Goal: Task Accomplishment & Management: Use online tool/utility

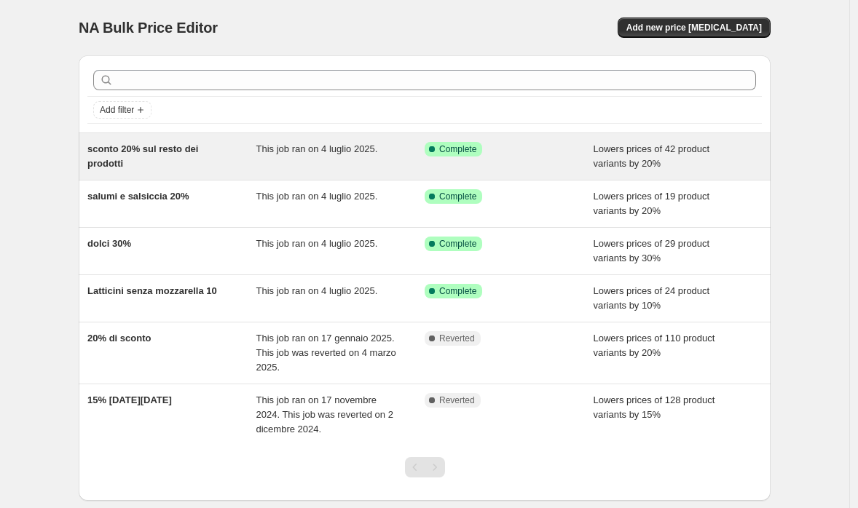
click at [230, 144] on div "sconto 20% sul resto dei prodotti" at bounding box center [171, 156] width 169 height 29
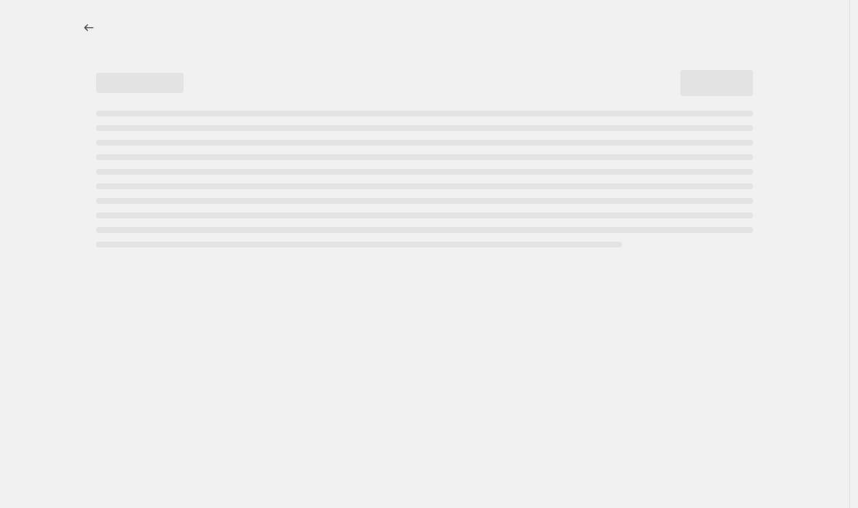
select select "percentage"
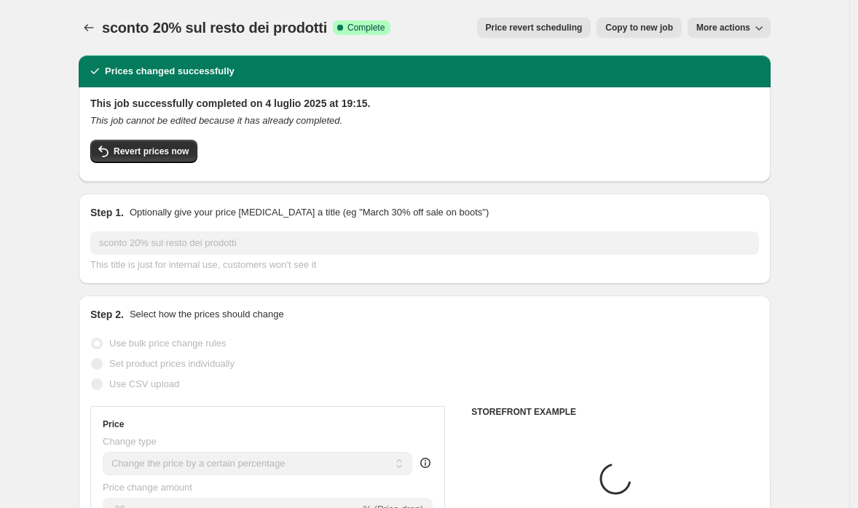
select select "collection"
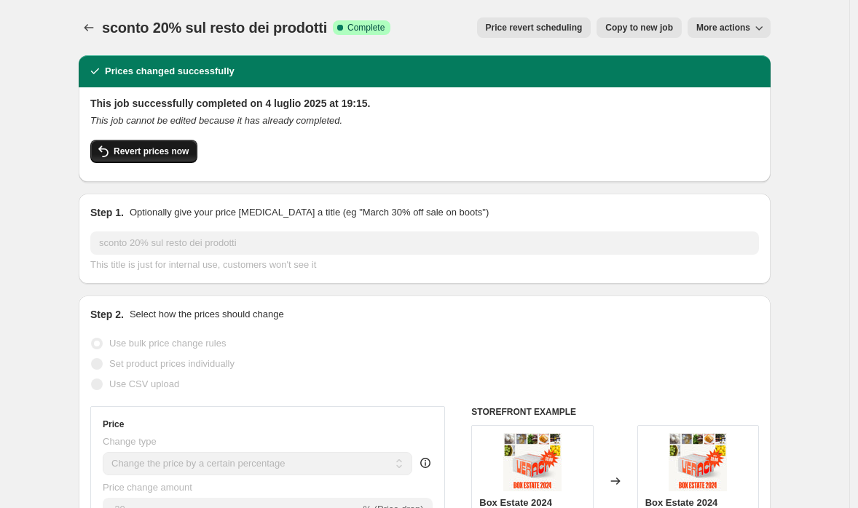
click at [154, 155] on span "Revert prices now" at bounding box center [151, 152] width 75 height 12
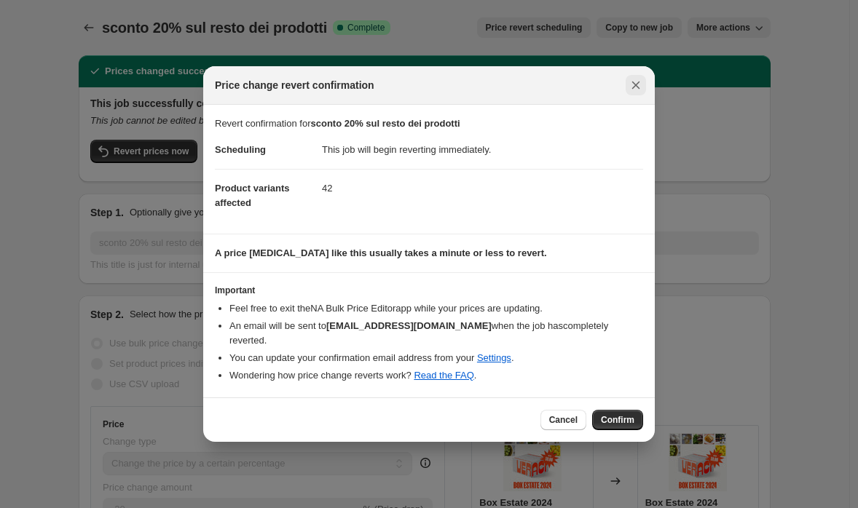
click at [631, 91] on icon "Close" at bounding box center [636, 85] width 15 height 15
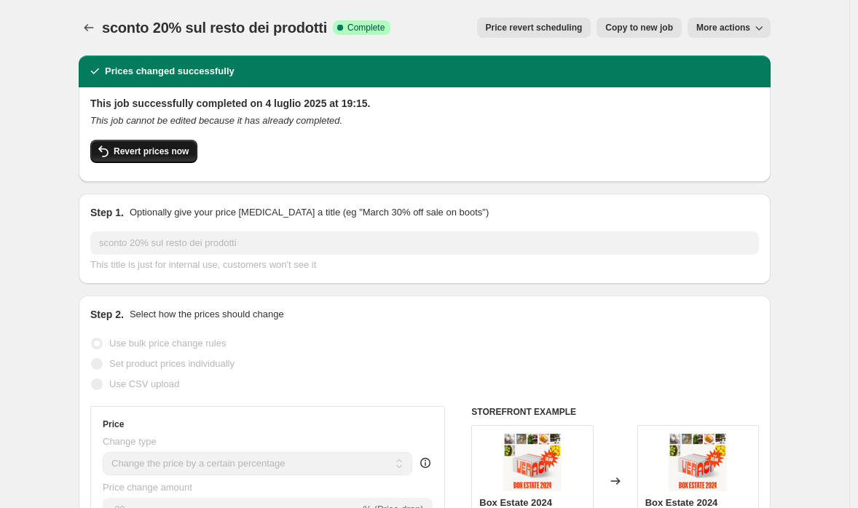
click at [189, 149] on span "Revert prices now" at bounding box center [151, 152] width 75 height 12
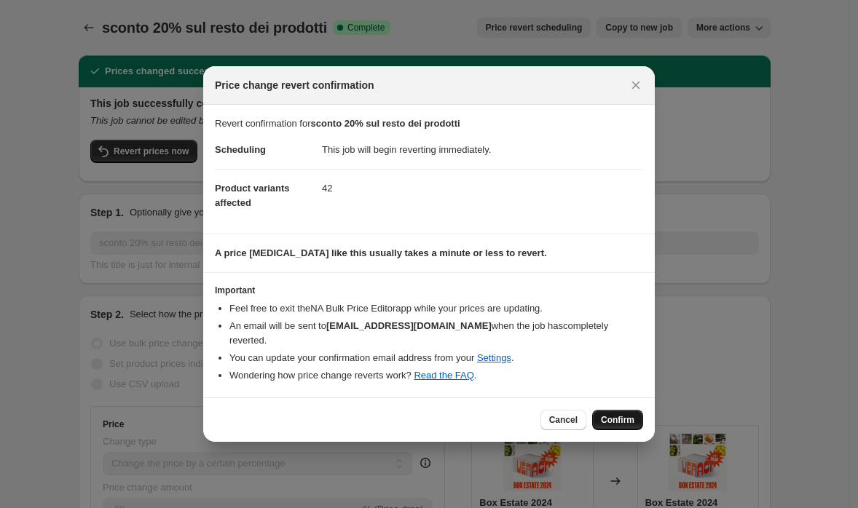
click at [619, 415] on span "Confirm" at bounding box center [618, 421] width 34 height 12
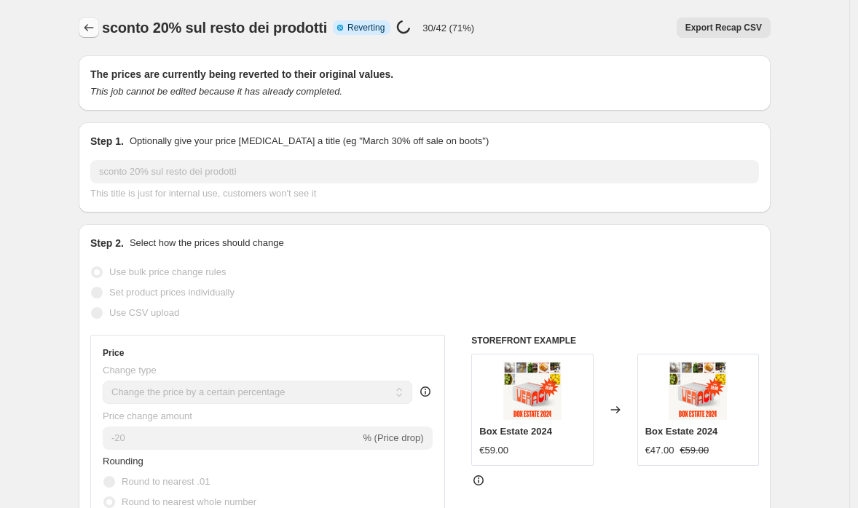
click at [95, 26] on icon "Price change jobs" at bounding box center [89, 27] width 15 height 15
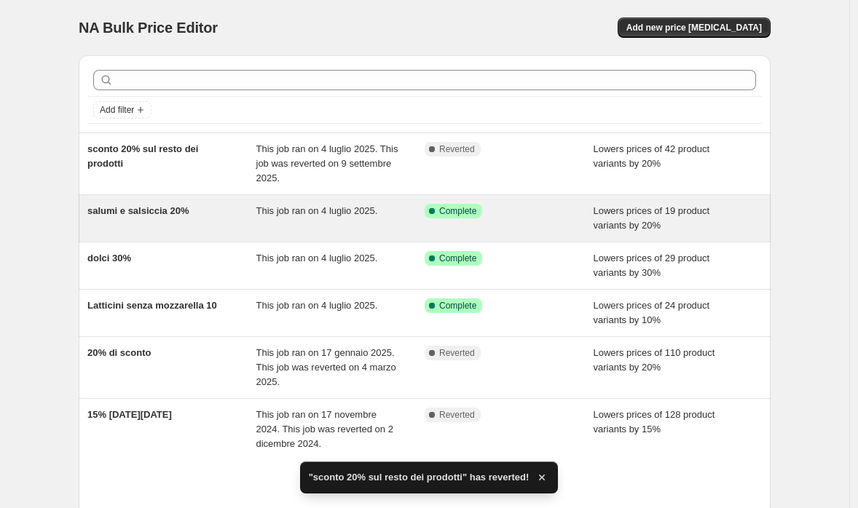
click at [210, 232] on div "salumi e salsiccia 20%" at bounding box center [171, 218] width 169 height 29
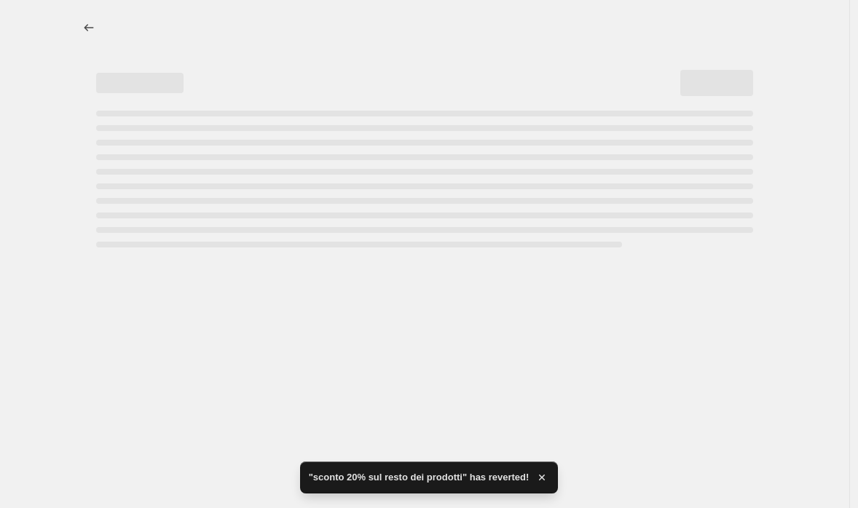
select select "percentage"
select select "collection"
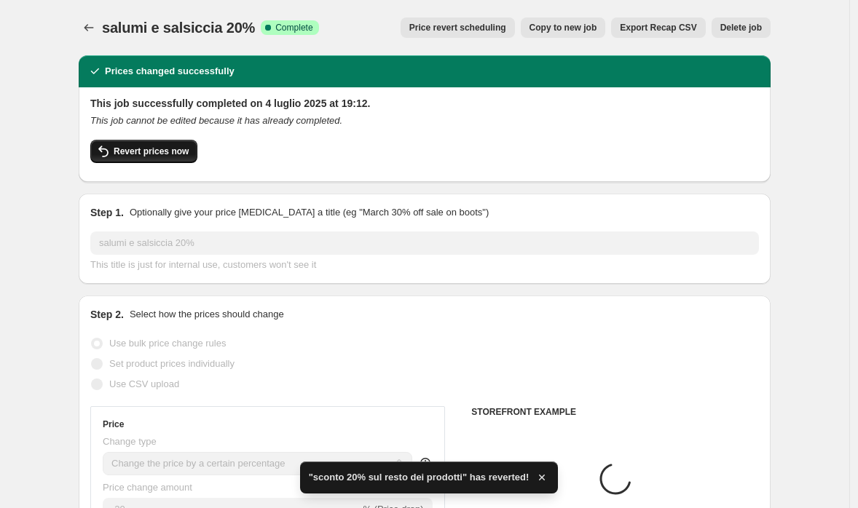
click at [166, 154] on span "Revert prices now" at bounding box center [151, 152] width 75 height 12
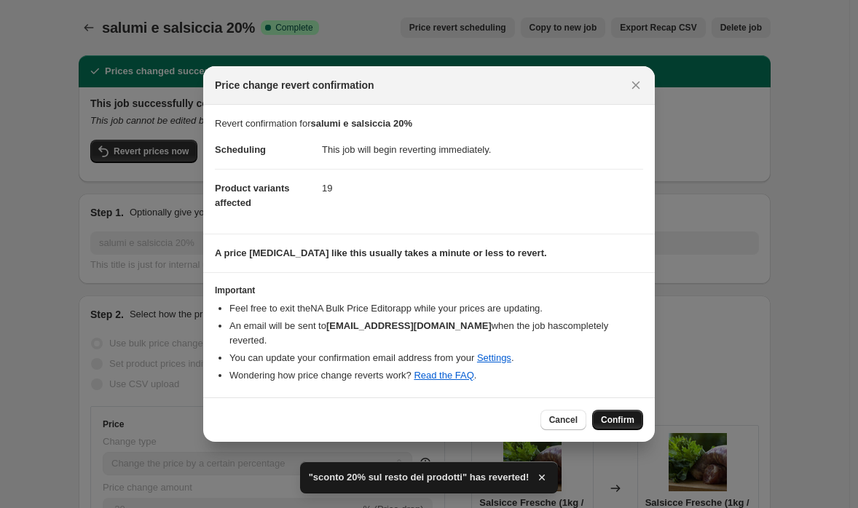
click at [613, 416] on span "Confirm" at bounding box center [618, 421] width 34 height 12
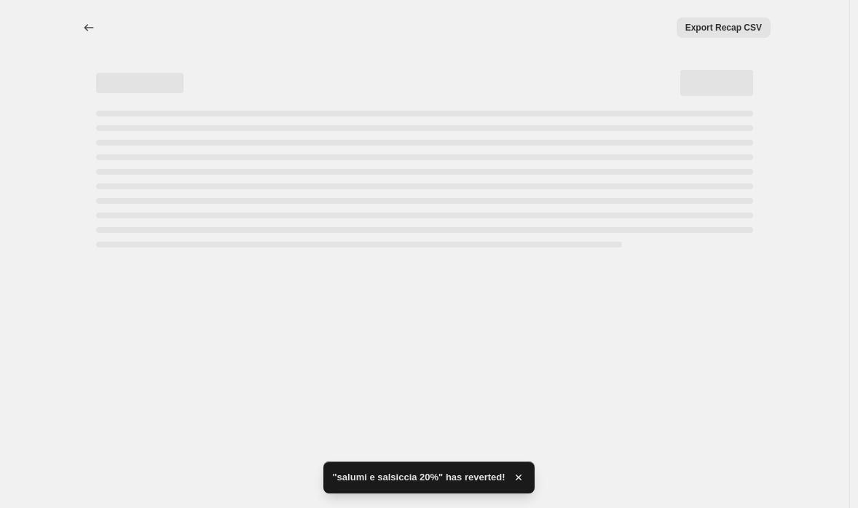
select select "percentage"
select select "collection"
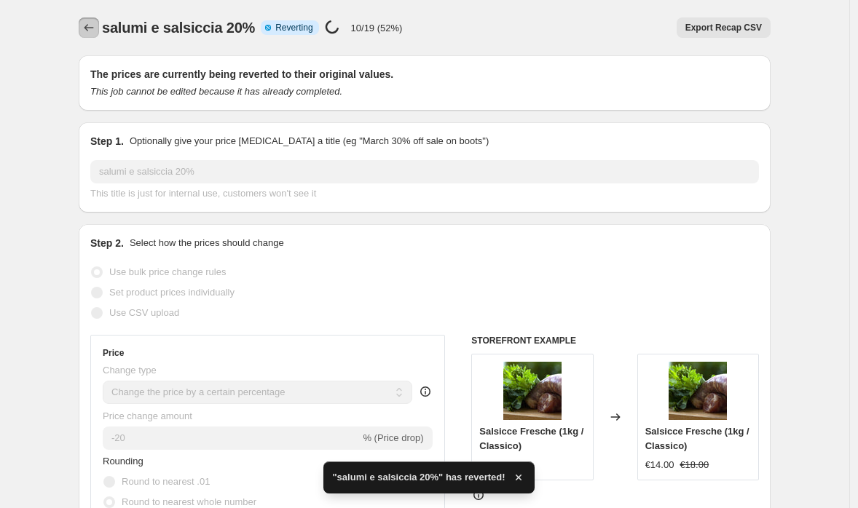
click at [91, 27] on icon "Price change jobs" at bounding box center [89, 27] width 15 height 15
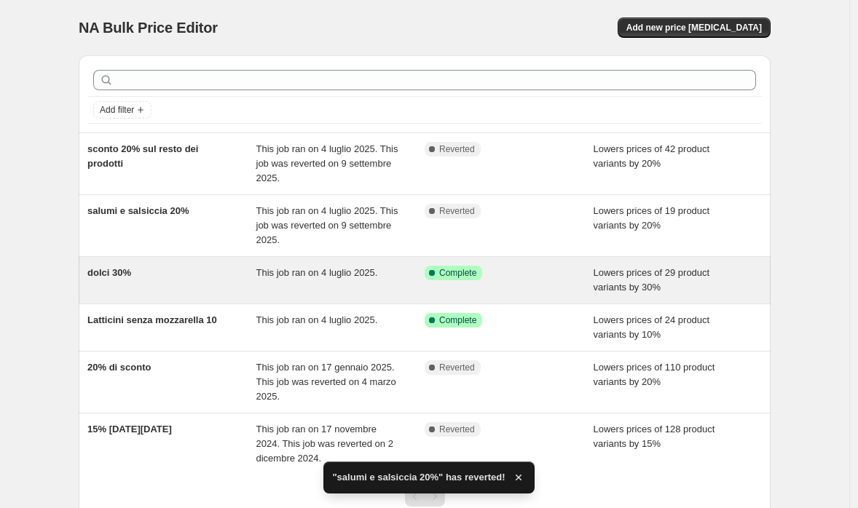
click at [214, 291] on div "dolci 30%" at bounding box center [171, 280] width 169 height 29
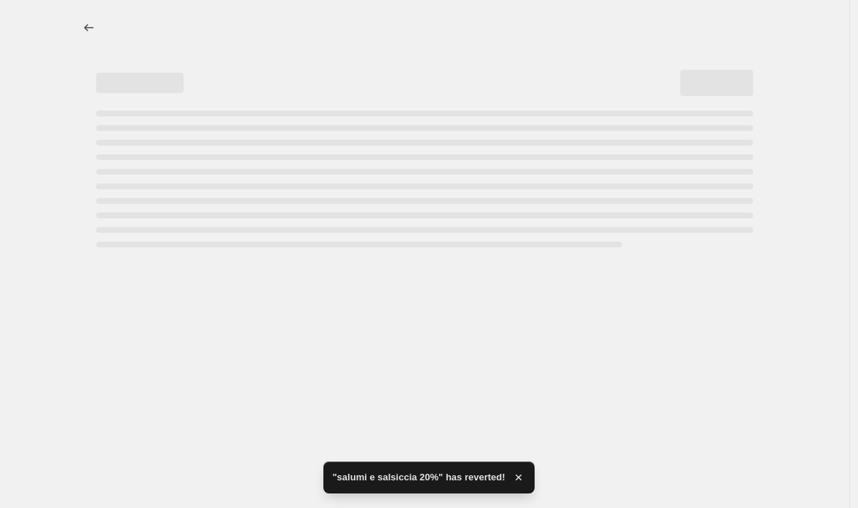
select select "percentage"
select select "collection"
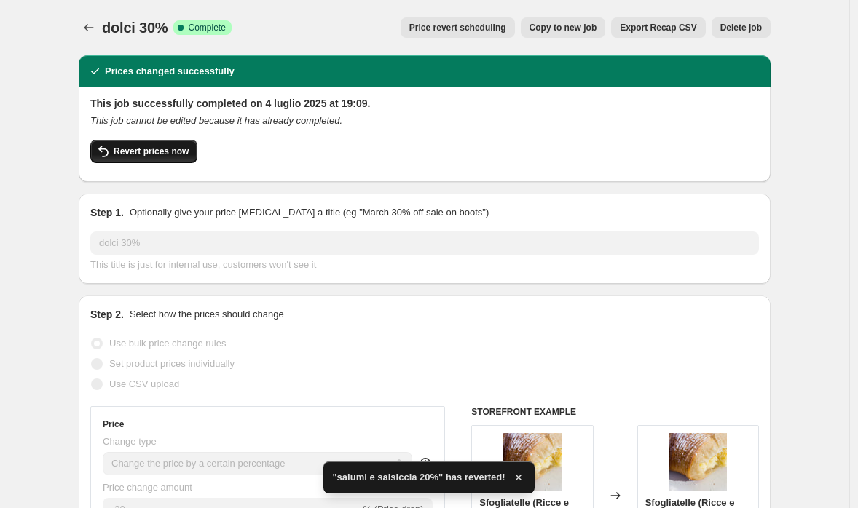
click at [186, 152] on span "Revert prices now" at bounding box center [151, 152] width 75 height 12
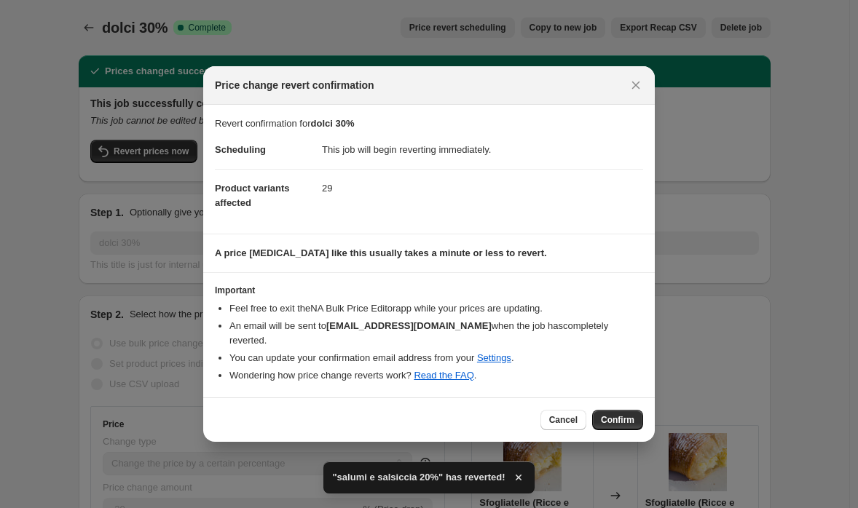
click at [610, 399] on div "Cancel Confirm" at bounding box center [429, 420] width 452 height 44
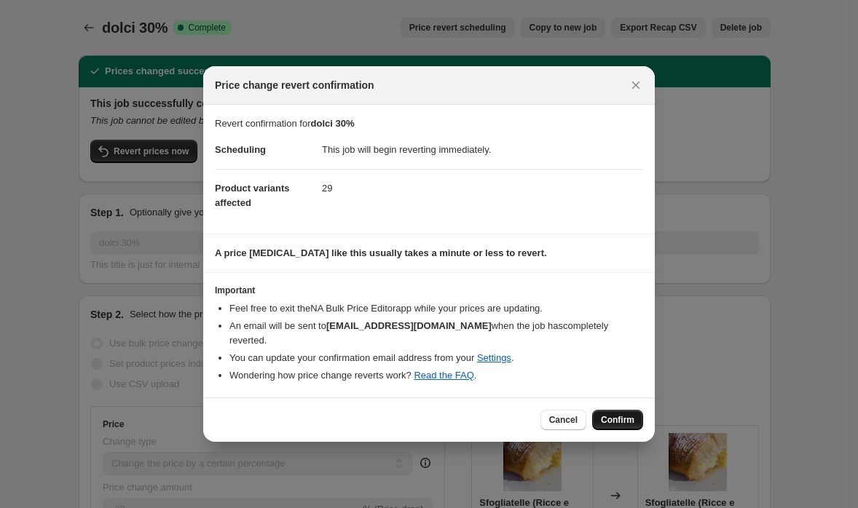
click at [615, 410] on button "Confirm" at bounding box center [617, 420] width 51 height 20
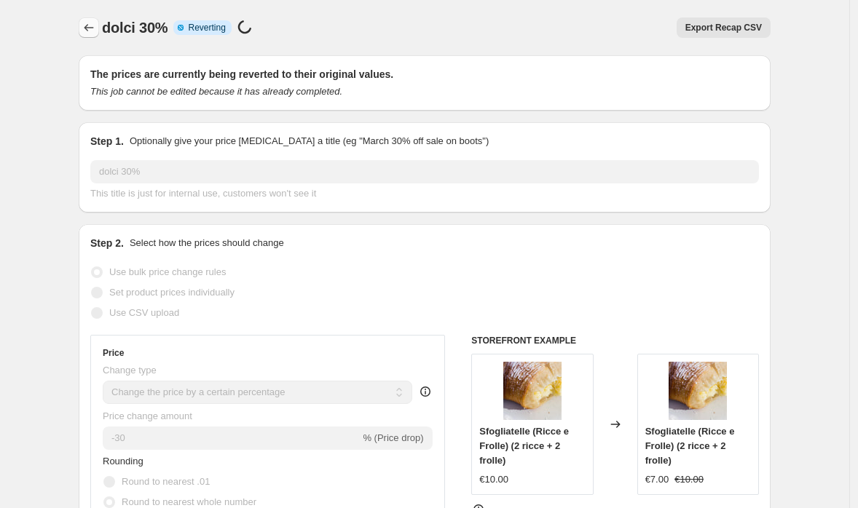
click at [86, 30] on icon "Price change jobs" at bounding box center [89, 27] width 15 height 15
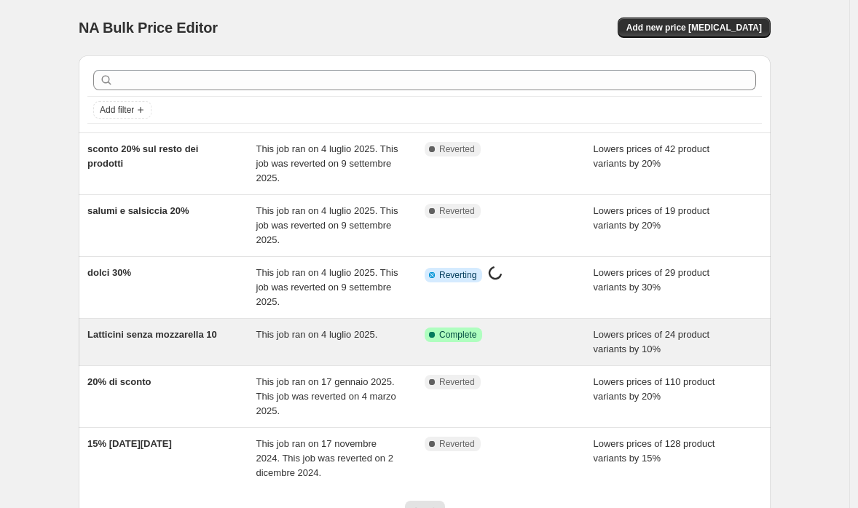
click at [237, 332] on div "Latticini senza mozzarella 10" at bounding box center [171, 342] width 169 height 29
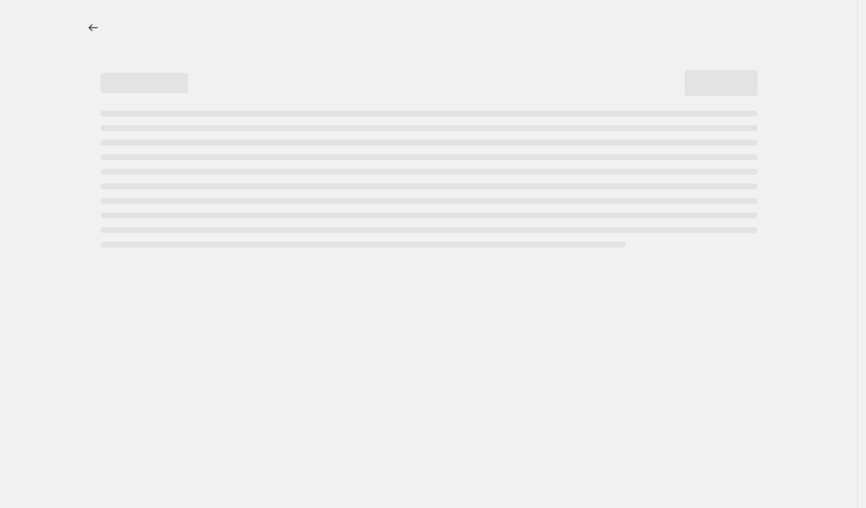
select select "percentage"
select select "collection"
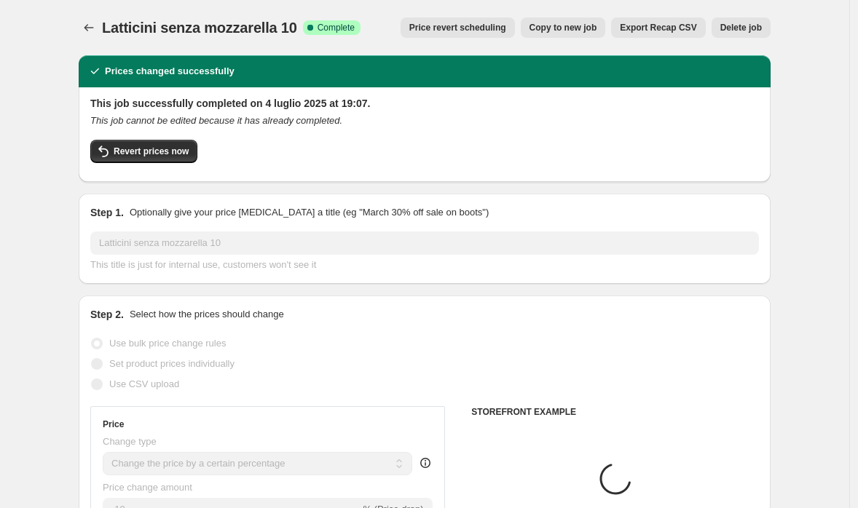
click at [154, 166] on div "Revert prices now" at bounding box center [424, 155] width 669 height 31
click at [158, 146] on button "Revert prices now" at bounding box center [143, 151] width 107 height 23
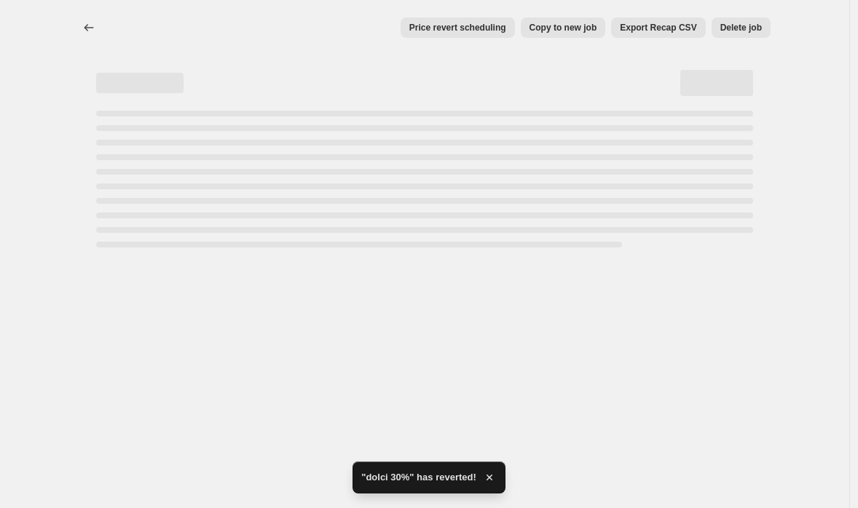
select select "percentage"
select select "collection"
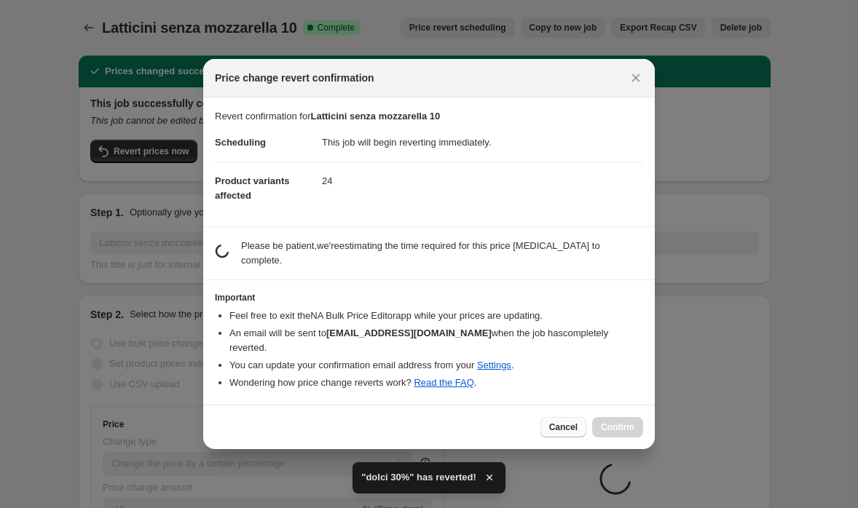
click at [554, 422] on span "Cancel" at bounding box center [563, 428] width 28 height 12
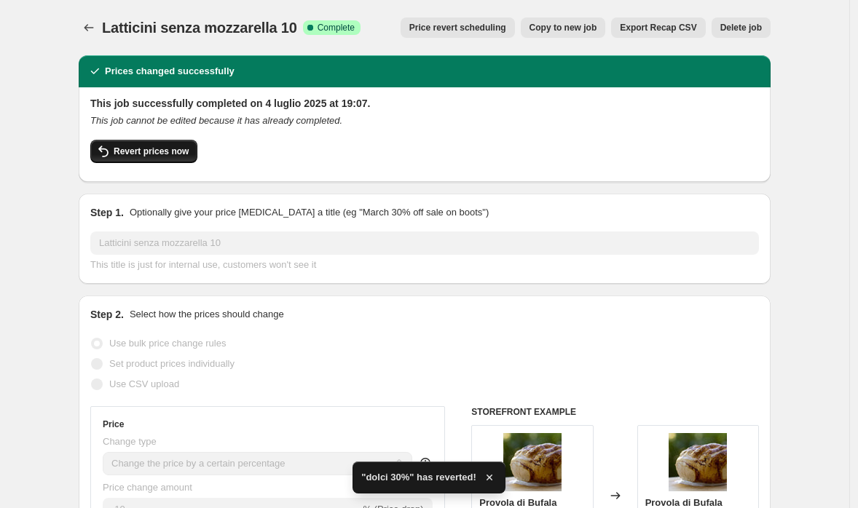
click at [138, 156] on span "Revert prices now" at bounding box center [151, 152] width 75 height 12
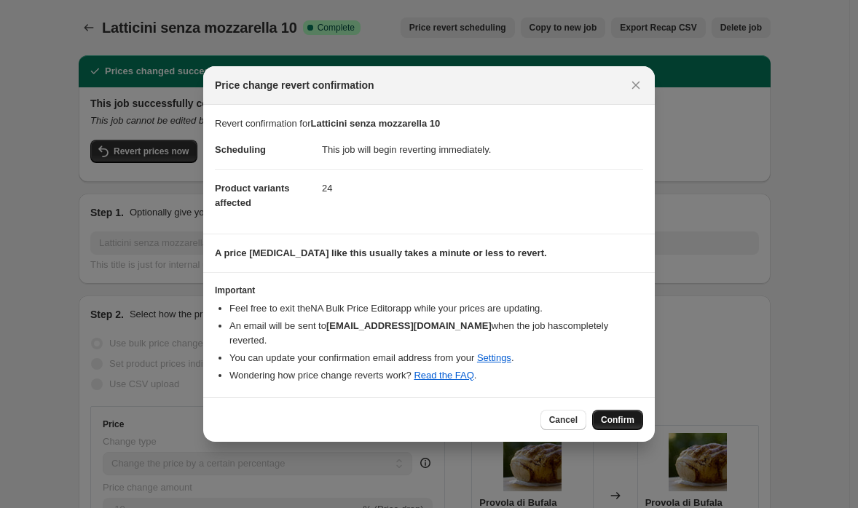
click at [626, 418] on button "Confirm" at bounding box center [617, 420] width 51 height 20
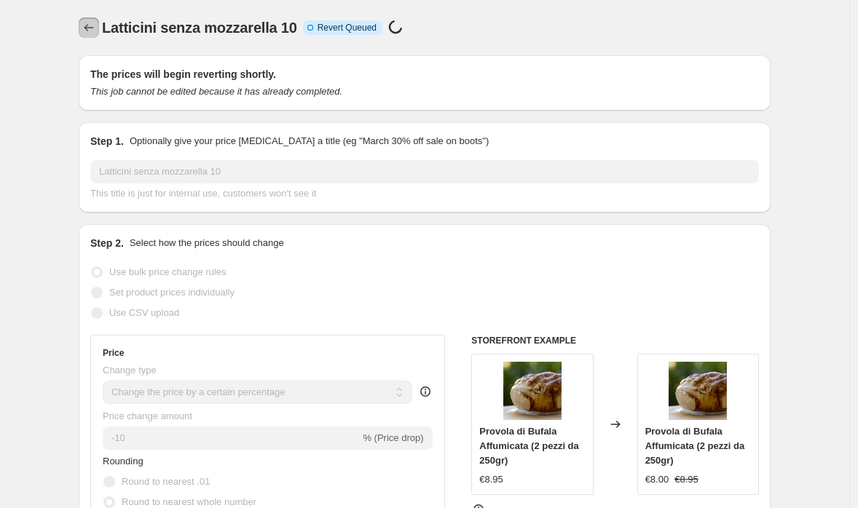
click at [91, 22] on icon "Price change jobs" at bounding box center [89, 27] width 15 height 15
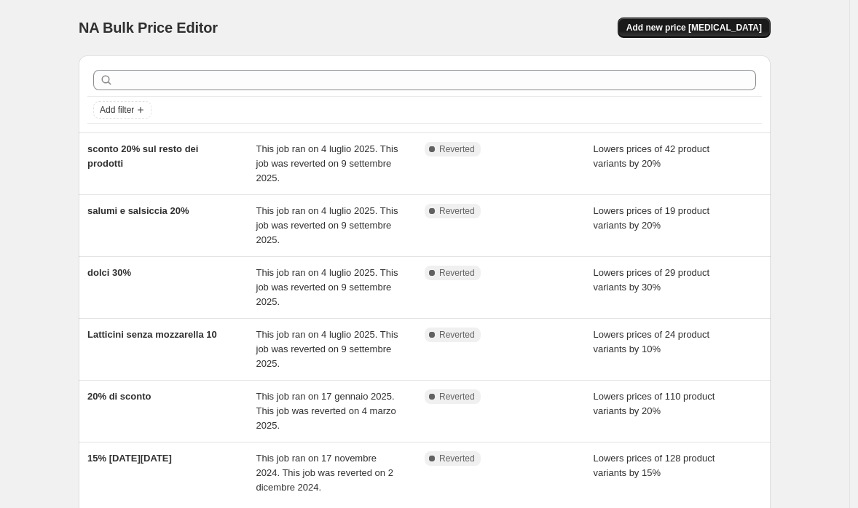
click at [702, 28] on span "Add new price [MEDICAL_DATA]" at bounding box center [695, 28] width 136 height 12
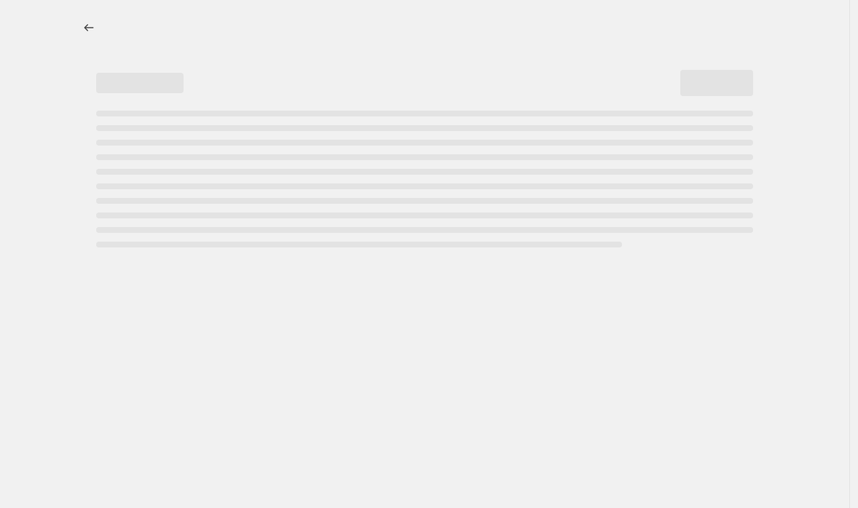
select select "percentage"
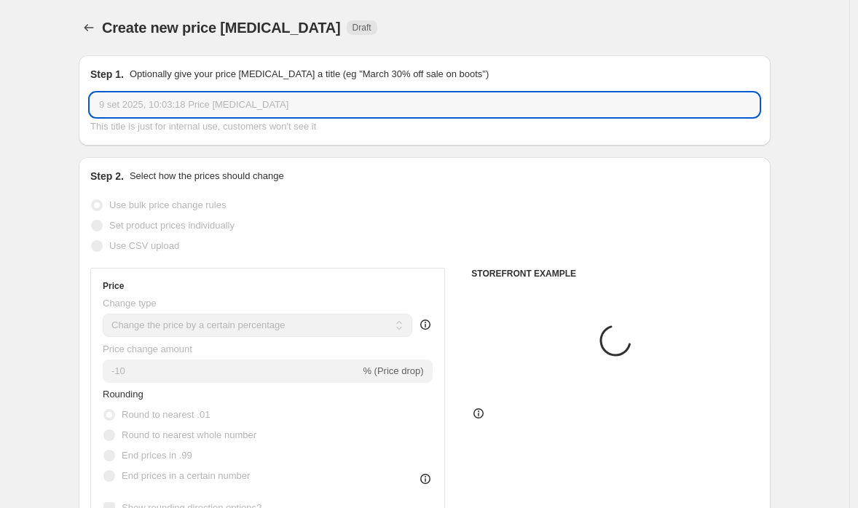
click at [311, 98] on input "9 set 2025, 10:03:18 Price [MEDICAL_DATA]" at bounding box center [424, 104] width 669 height 23
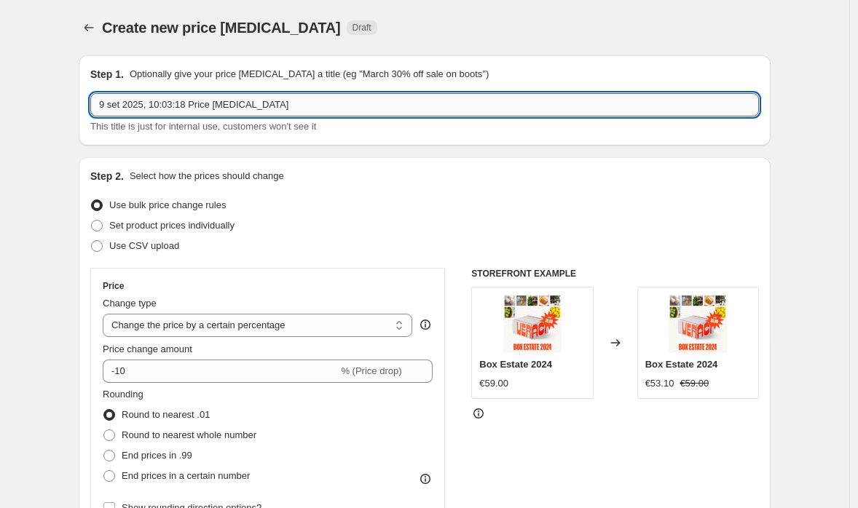
click at [311, 98] on input "9 set 2025, 10:03:18 Price [MEDICAL_DATA]" at bounding box center [424, 104] width 669 height 23
type input "Dolci 40%"
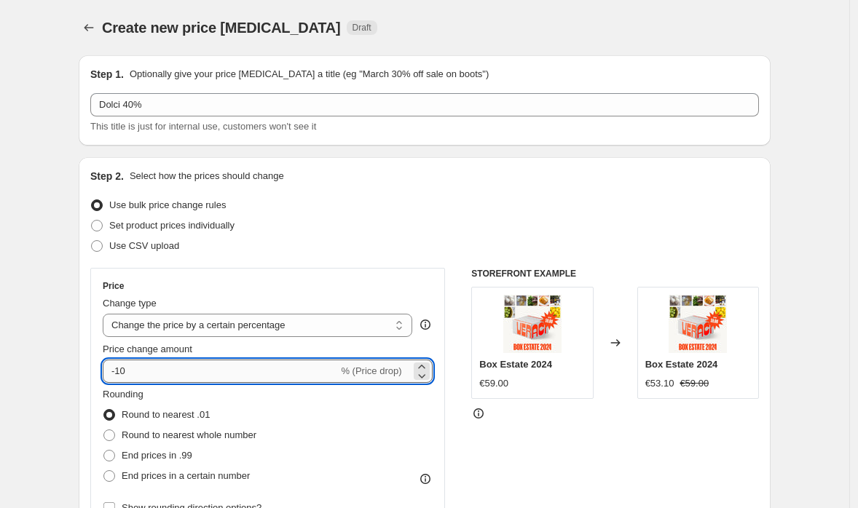
click at [215, 372] on input "-10" at bounding box center [220, 371] width 235 height 23
type input "-1"
type input "-40"
click at [256, 439] on span "Round to nearest whole number" at bounding box center [189, 435] width 135 height 11
click at [104, 431] on input "Round to nearest whole number" at bounding box center [103, 430] width 1 height 1
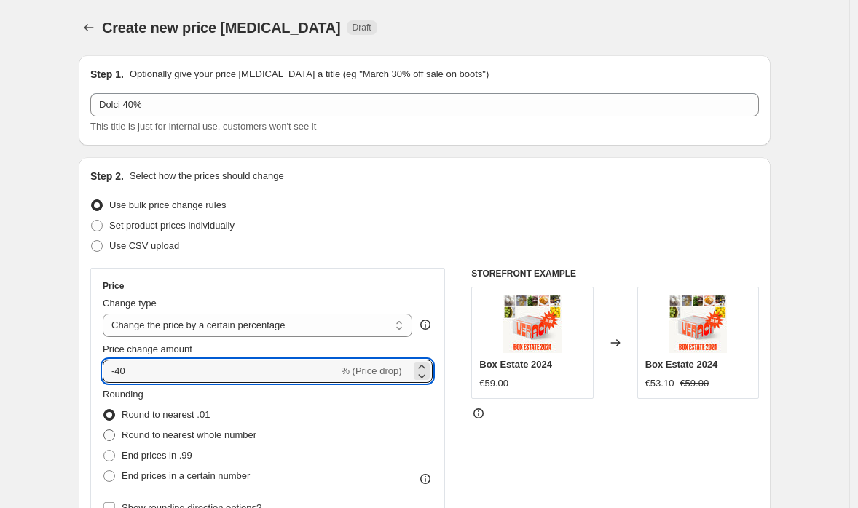
radio input "true"
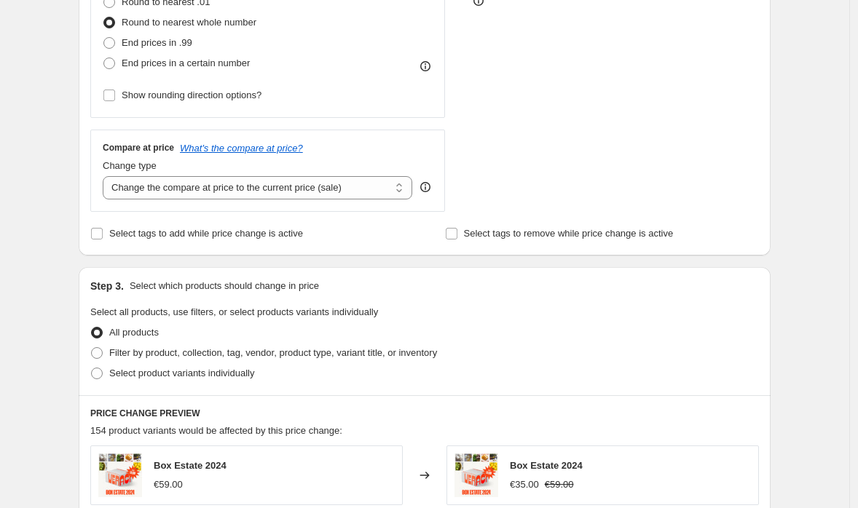
scroll to position [443, 0]
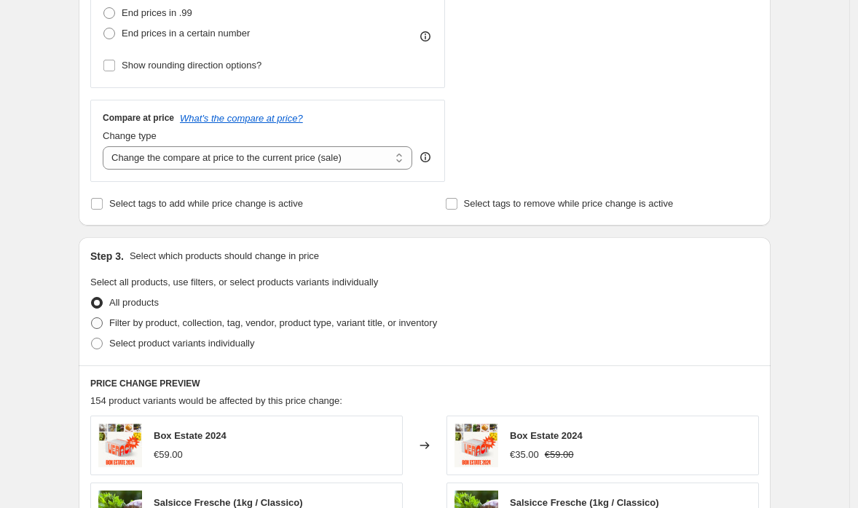
click at [219, 324] on span "Filter by product, collection, tag, vendor, product type, variant title, or inv…" at bounding box center [273, 323] width 328 height 11
click at [92, 318] on input "Filter by product, collection, tag, vendor, product type, variant title, or inv…" at bounding box center [91, 318] width 1 height 1
radio input "true"
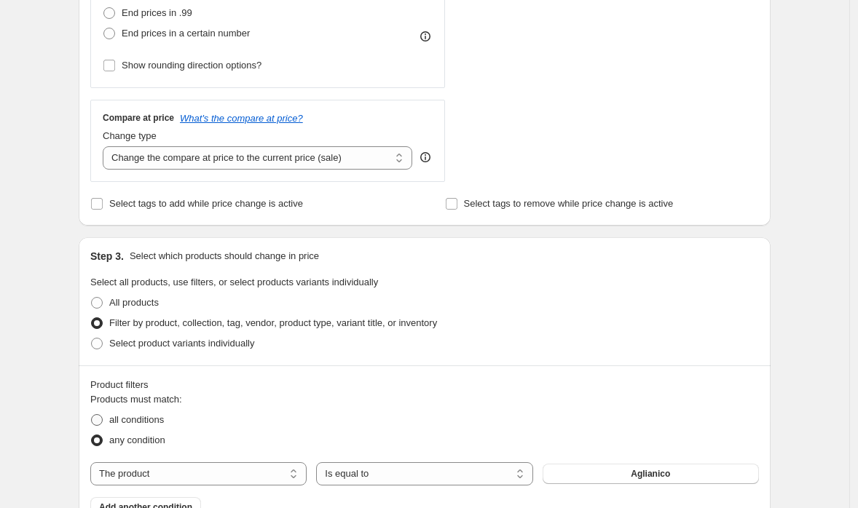
click at [146, 425] on span "all conditions" at bounding box center [136, 420] width 55 height 15
click at [92, 415] on input "all conditions" at bounding box center [91, 415] width 1 height 1
radio input "true"
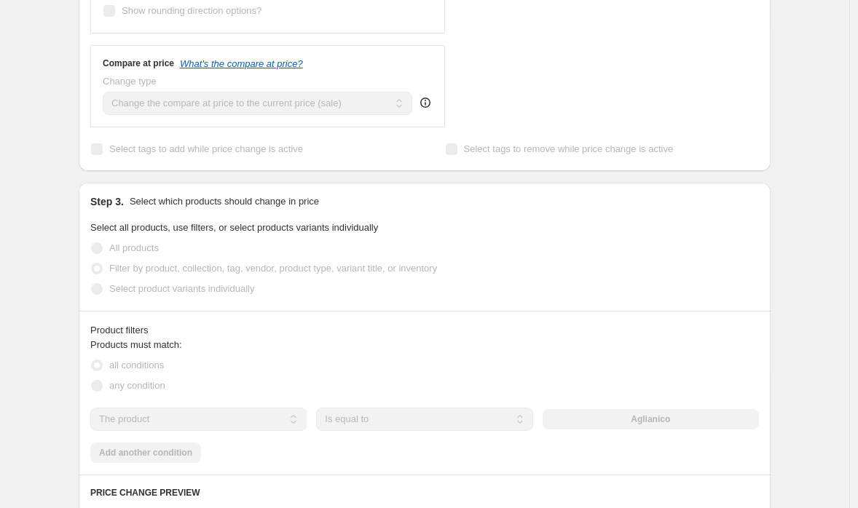
scroll to position [546, 0]
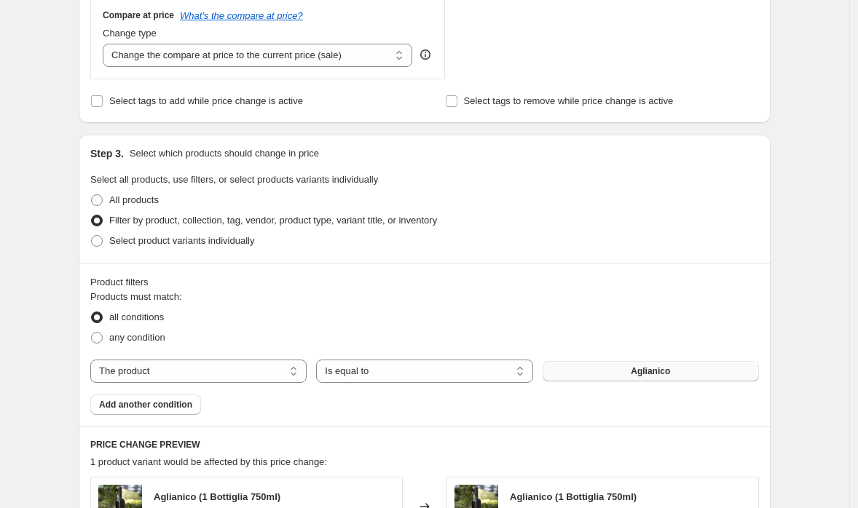
click at [629, 375] on button "Aglianico" at bounding box center [651, 371] width 216 height 20
click at [224, 373] on select "The product The product's collection The product's tag The product's vendor The…" at bounding box center [198, 371] width 216 height 23
select select "collection"
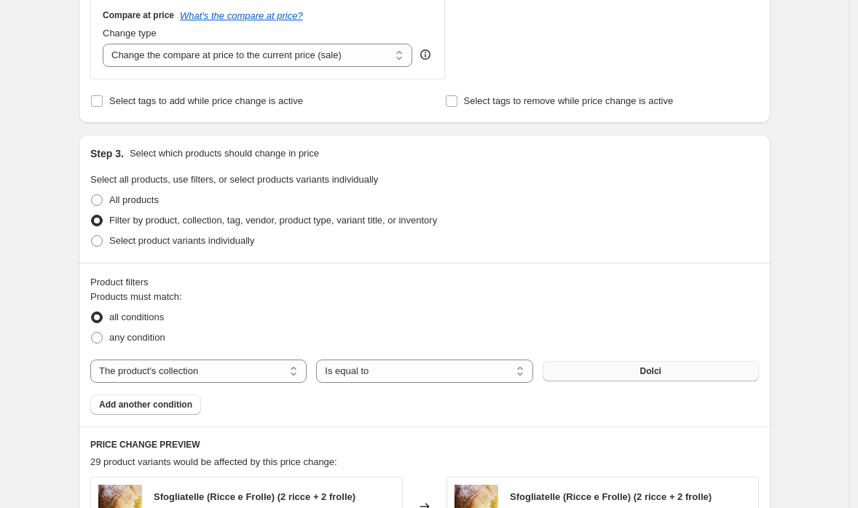
click at [619, 372] on button "Dolci" at bounding box center [651, 371] width 216 height 20
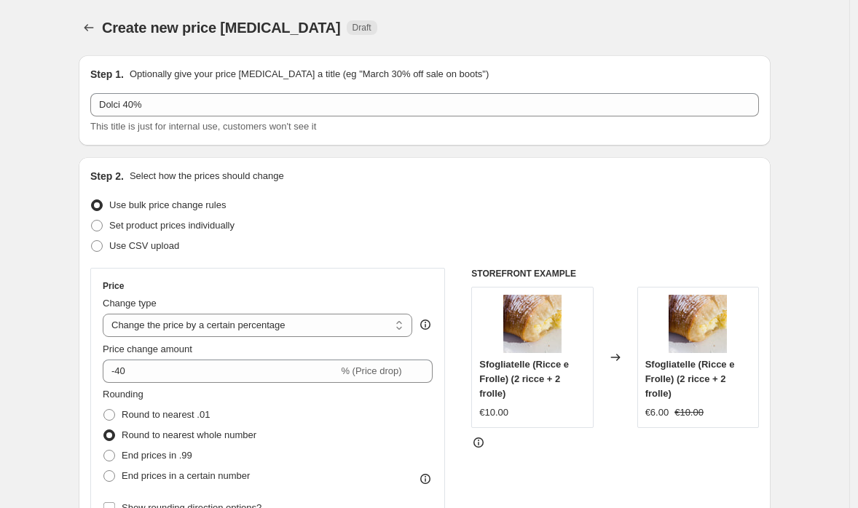
scroll to position [1112, 0]
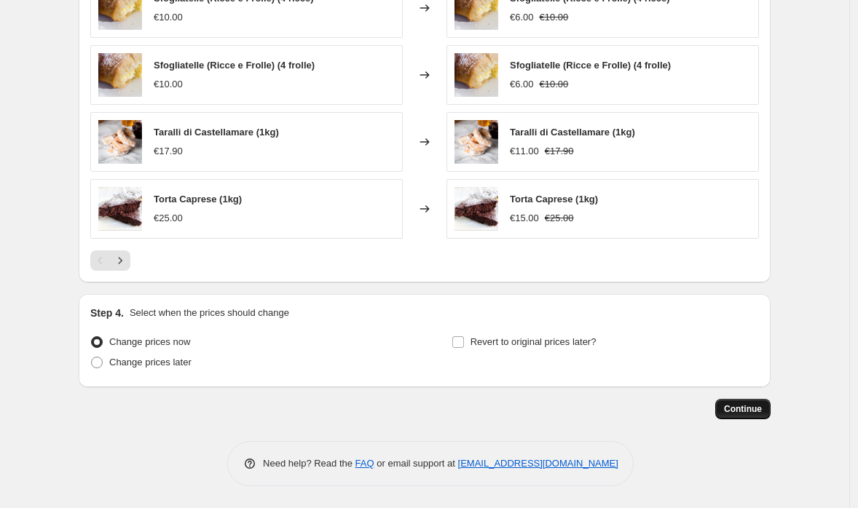
click at [735, 409] on span "Continue" at bounding box center [743, 410] width 38 height 12
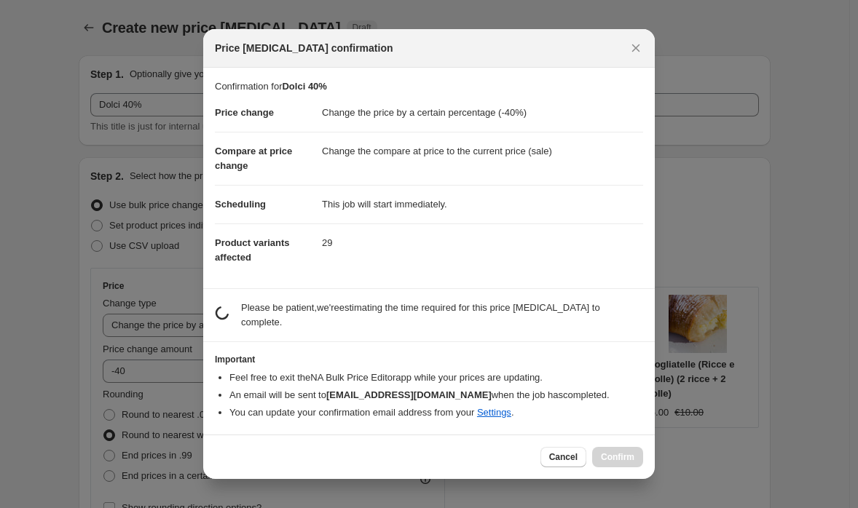
scroll to position [0, 0]
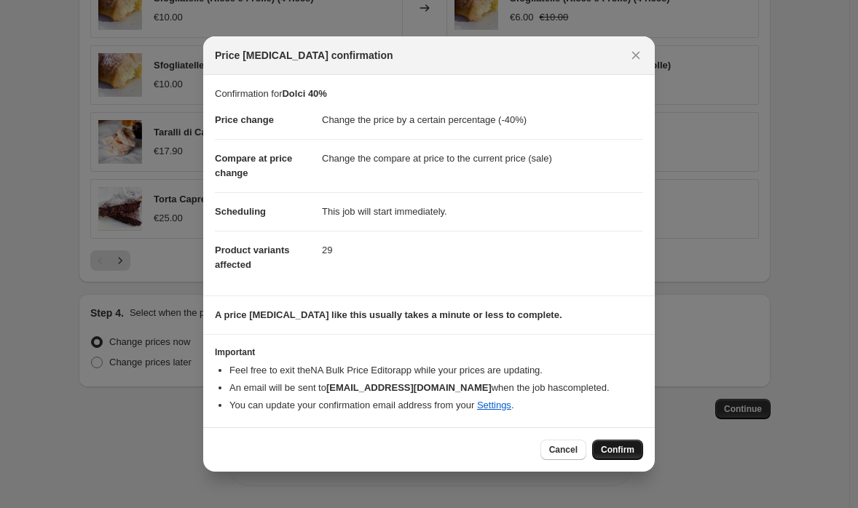
click at [626, 444] on button "Confirm" at bounding box center [617, 450] width 51 height 20
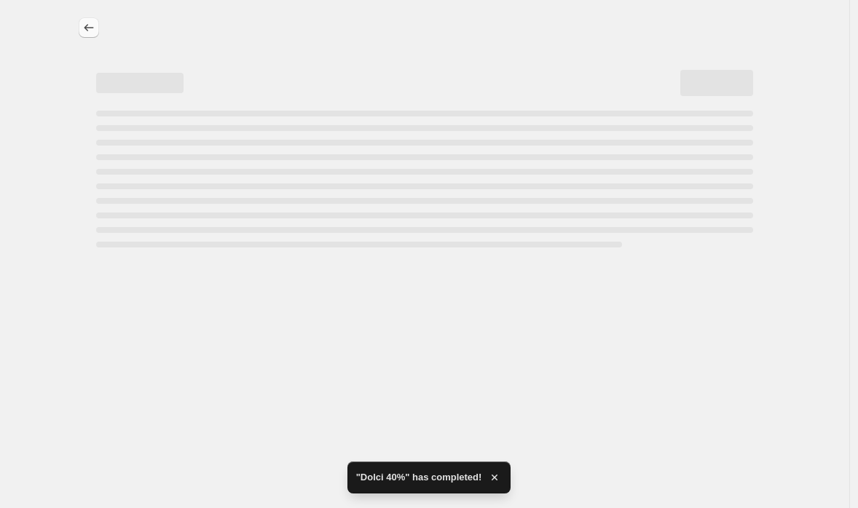
select select "percentage"
select select "collection"
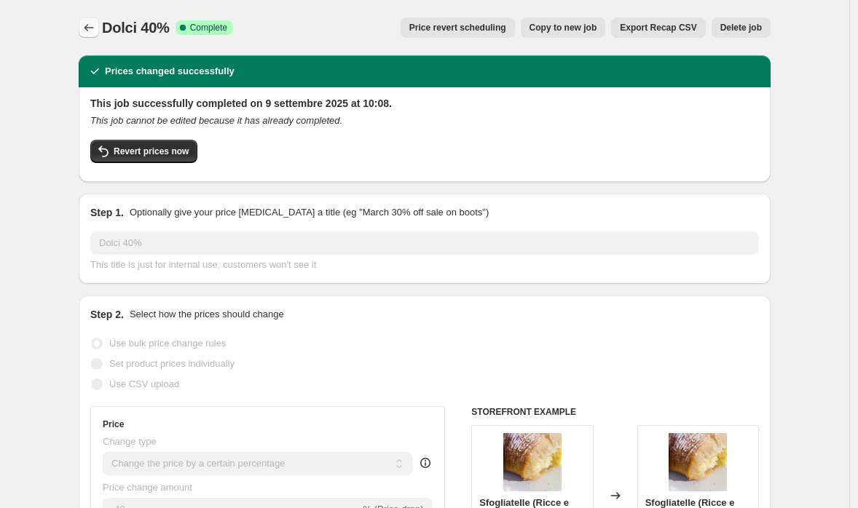
click at [86, 20] on button "Price change jobs" at bounding box center [89, 27] width 20 height 20
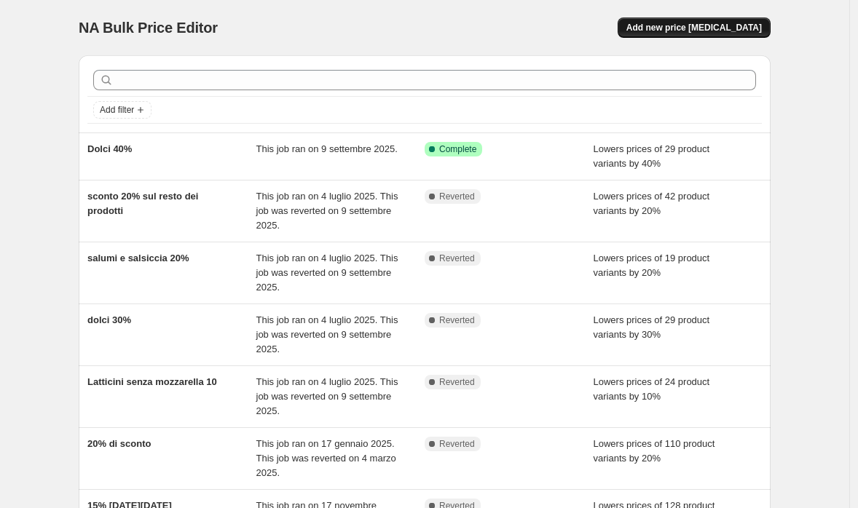
click at [725, 30] on span "Add new price [MEDICAL_DATA]" at bounding box center [695, 28] width 136 height 12
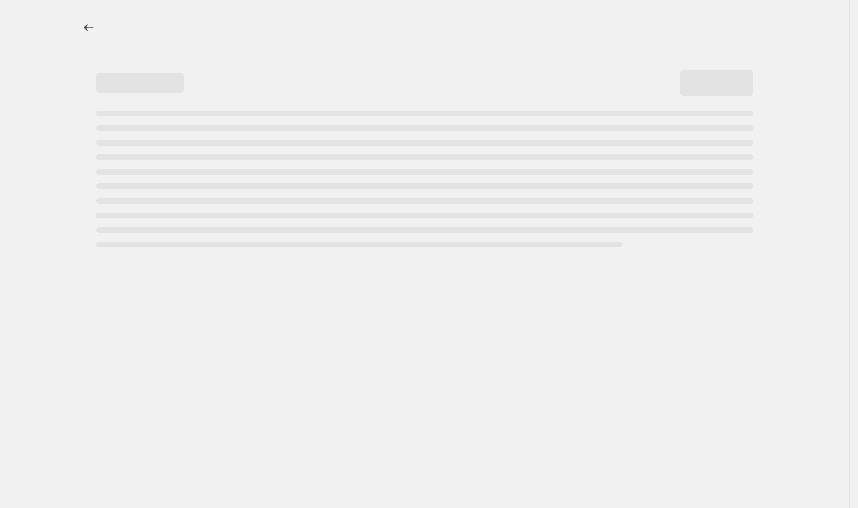
select select "percentage"
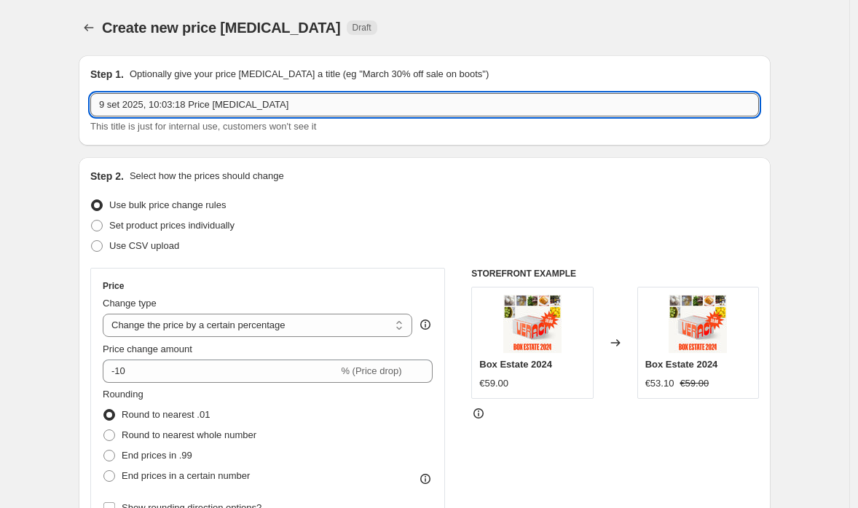
click at [322, 113] on input "9 set 2025, 10:03:18 Price [MEDICAL_DATA]" at bounding box center [424, 104] width 669 height 23
click at [322, 112] on input "9 set 2025, 10:03:18 Price [MEDICAL_DATA]" at bounding box center [424, 104] width 669 height 23
type input "20% salumi e salsiccia"
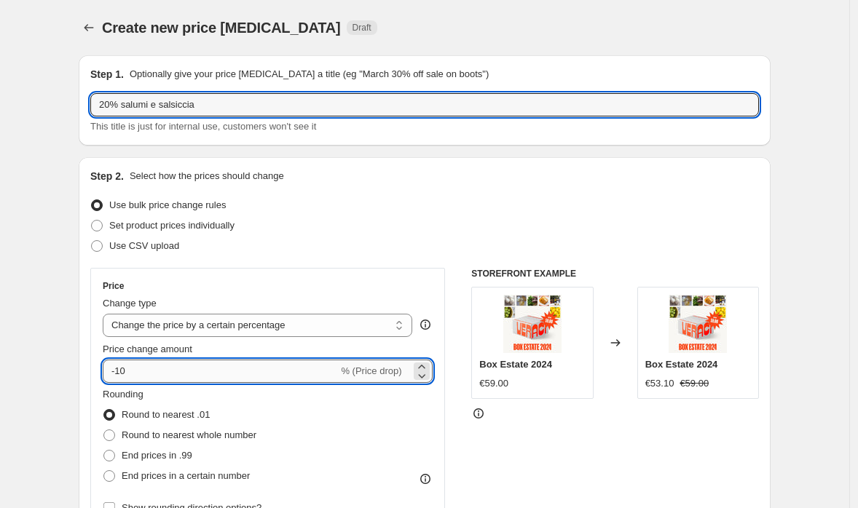
click at [221, 376] on input "-10" at bounding box center [220, 371] width 235 height 23
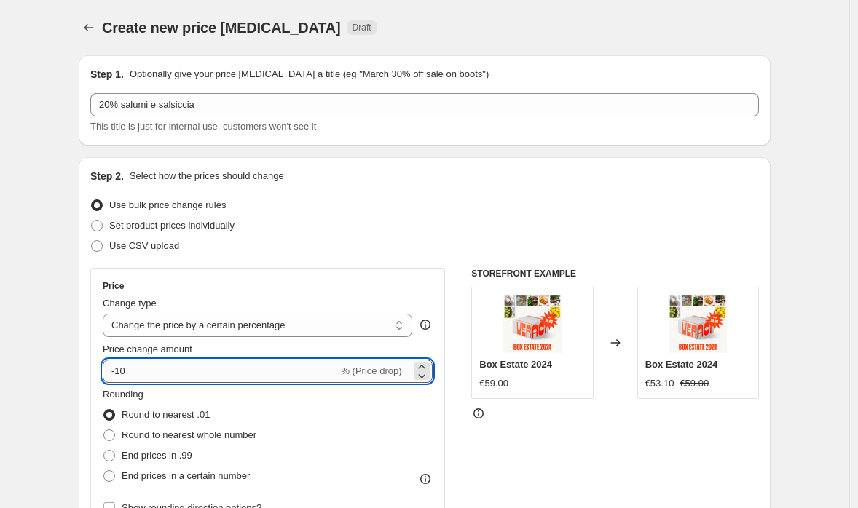
type input "-1"
type input "-20"
click at [223, 432] on span "Round to nearest whole number" at bounding box center [189, 435] width 135 height 11
click at [104, 431] on input "Round to nearest whole number" at bounding box center [103, 430] width 1 height 1
radio input "true"
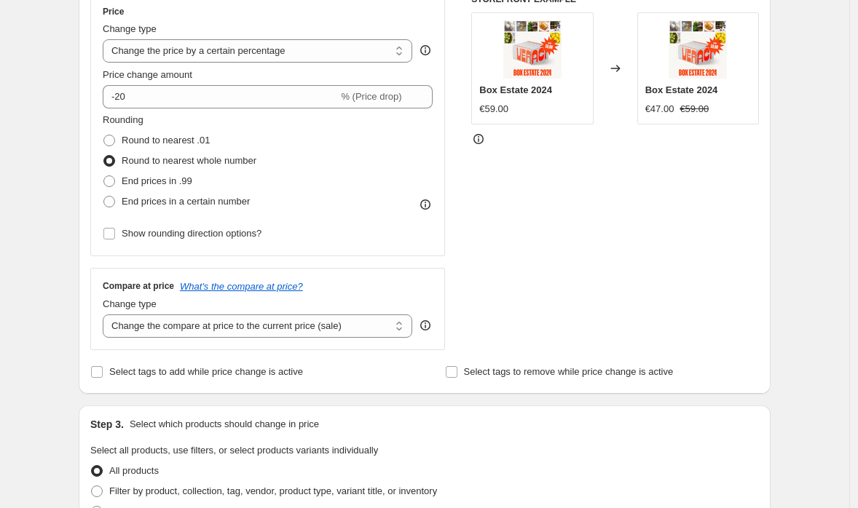
scroll to position [698, 0]
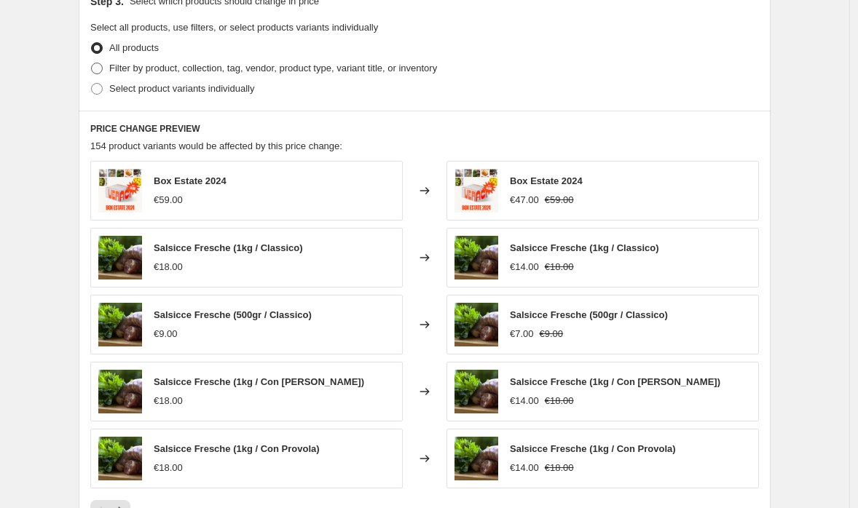
click at [210, 74] on span "Filter by product, collection, tag, vendor, product type, variant title, or inv…" at bounding box center [273, 68] width 328 height 15
click at [92, 63] on input "Filter by product, collection, tag, vendor, product type, variant title, or inv…" at bounding box center [91, 63] width 1 height 1
radio input "true"
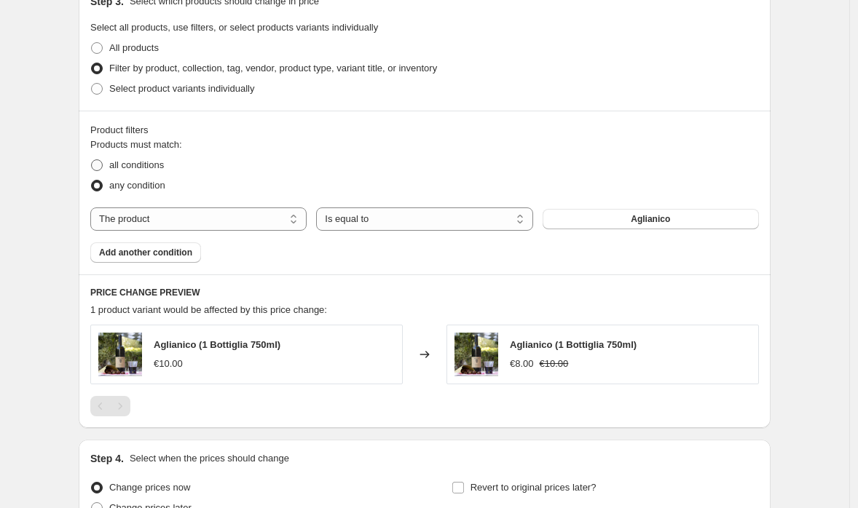
click at [144, 162] on span "all conditions" at bounding box center [136, 165] width 55 height 11
click at [92, 160] on input "all conditions" at bounding box center [91, 160] width 1 height 1
radio input "true"
click at [256, 225] on select "The product The product's collection The product's tag The product's vendor The…" at bounding box center [198, 219] width 216 height 23
select select "collection"
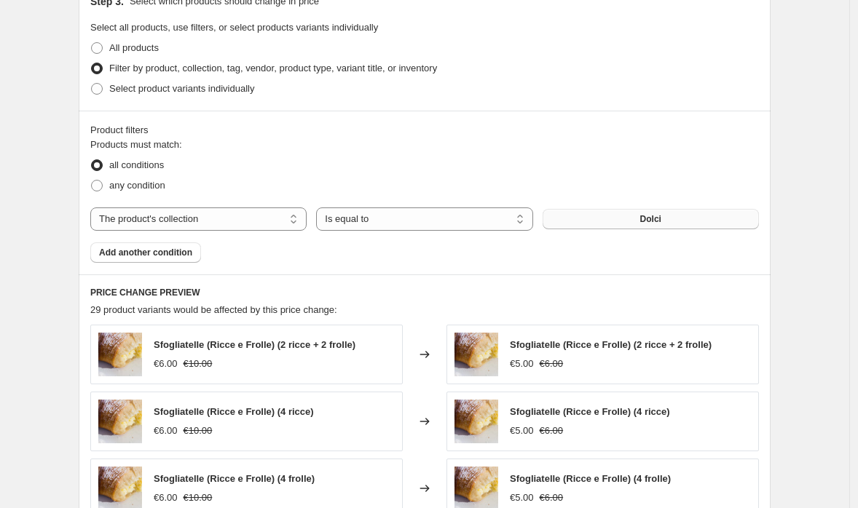
click at [643, 215] on button "Dolci" at bounding box center [651, 219] width 216 height 20
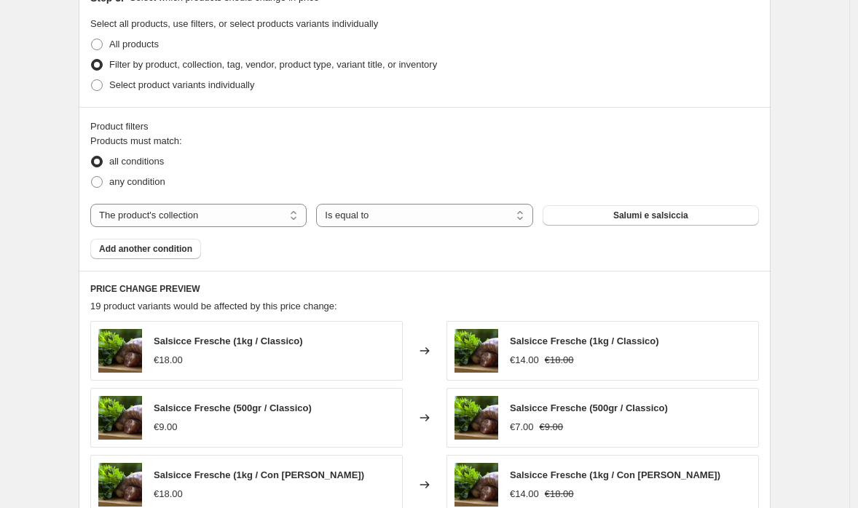
scroll to position [1112, 0]
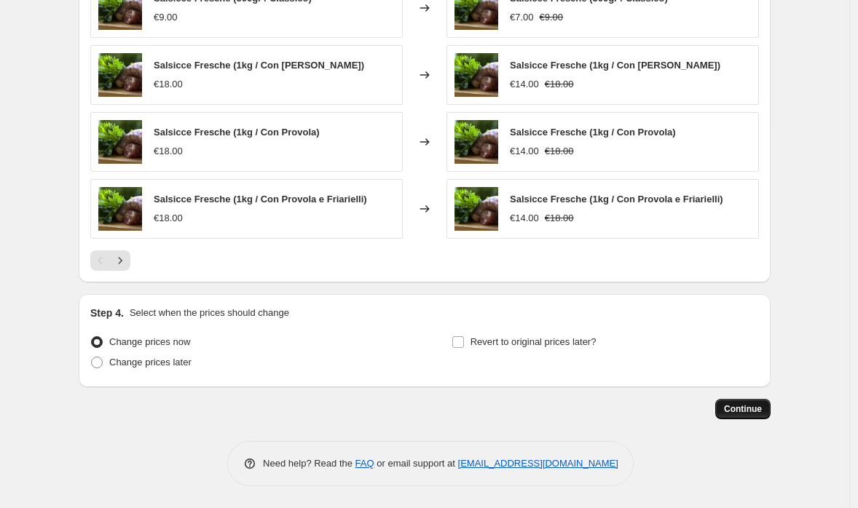
click at [742, 408] on span "Continue" at bounding box center [743, 410] width 38 height 12
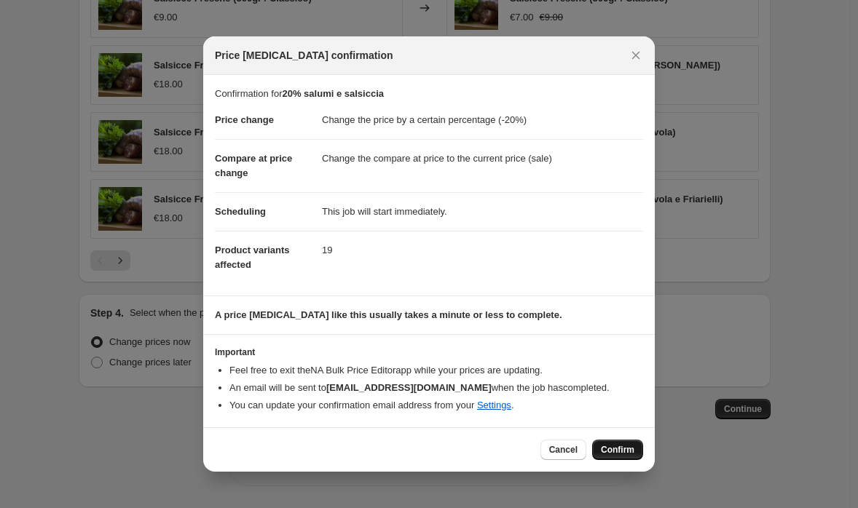
click at [626, 444] on span "Confirm" at bounding box center [618, 450] width 34 height 12
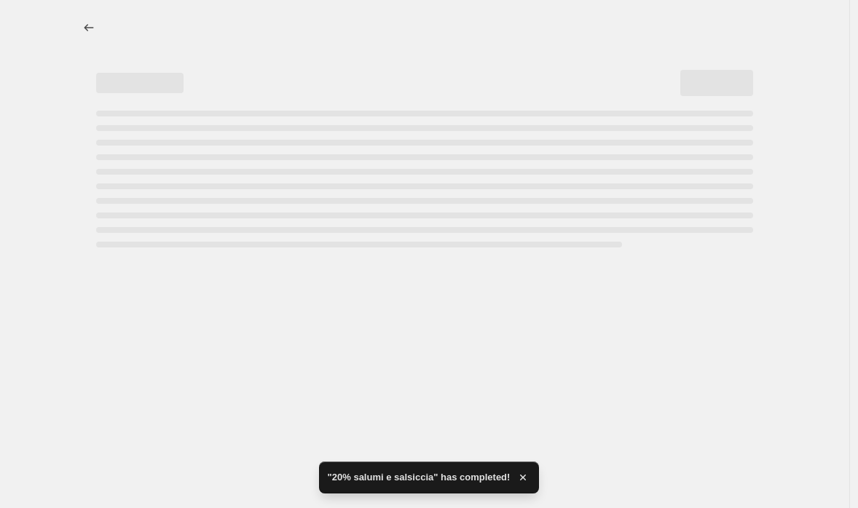
select select "percentage"
select select "collection"
